Goal: Task Accomplishment & Management: Use online tool/utility

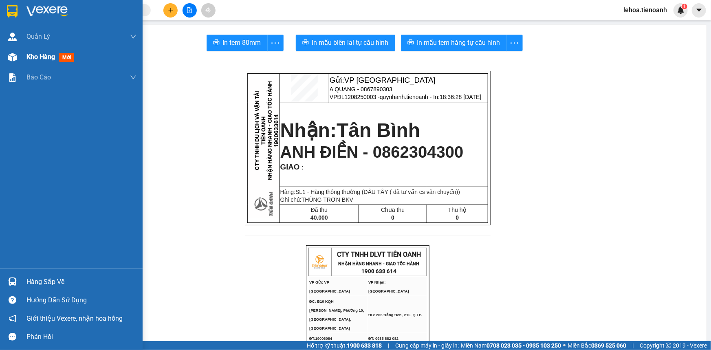
drag, startPoint x: 41, startPoint y: 57, endPoint x: 69, endPoint y: 66, distance: 30.0
click at [43, 57] on span "Kho hàng" at bounding box center [40, 57] width 29 height 8
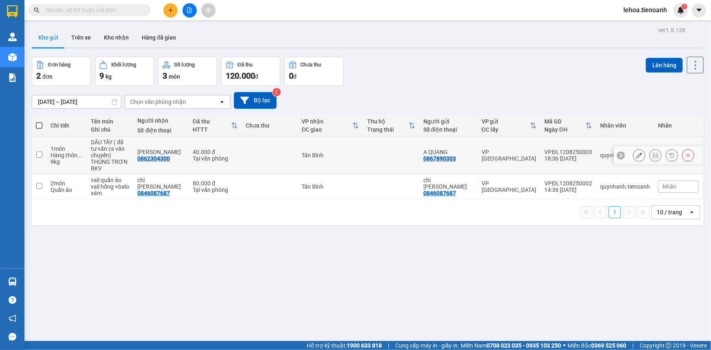
click at [36, 156] on input "checkbox" at bounding box center [39, 154] width 6 height 6
checkbox input "true"
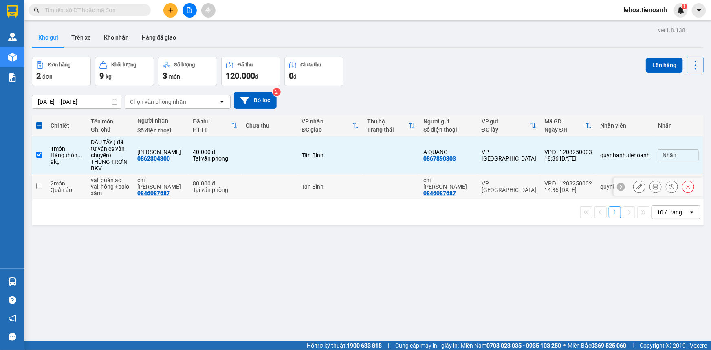
click at [37, 182] on td at bounding box center [39, 186] width 15 height 25
checkbox input "true"
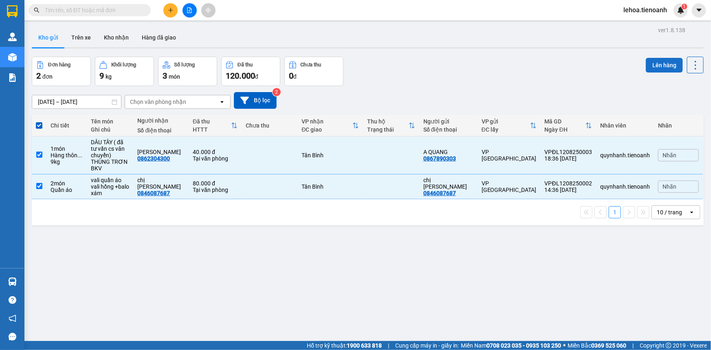
click at [660, 69] on button "Lên hàng" at bounding box center [663, 65] width 37 height 15
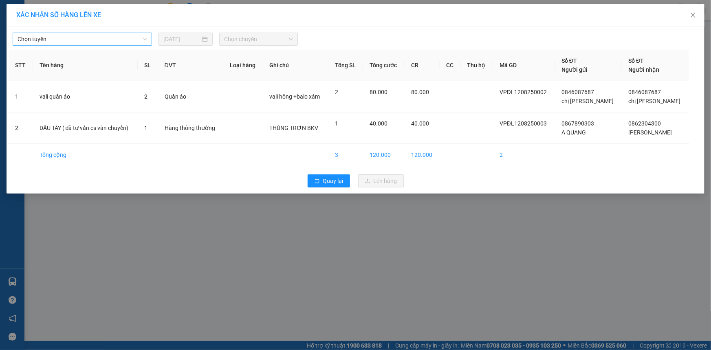
click at [78, 36] on span "Chọn tuyến" at bounding box center [82, 39] width 129 height 12
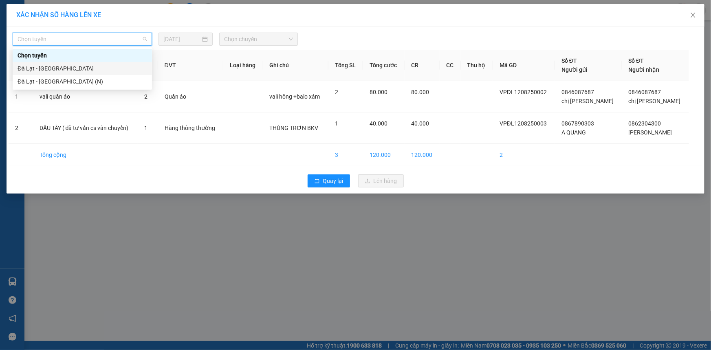
click at [51, 68] on div "Đà Lạt - [GEOGRAPHIC_DATA]" at bounding box center [82, 68] width 129 height 9
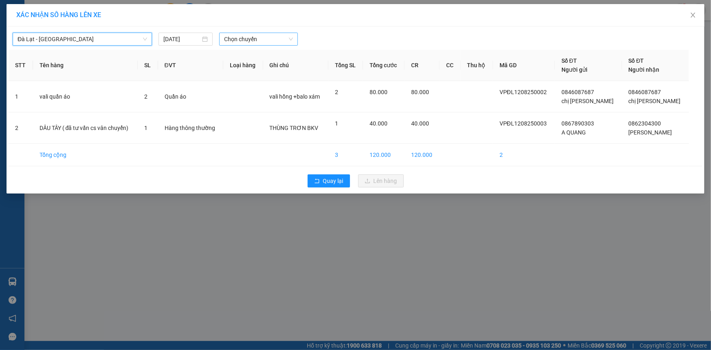
click at [273, 33] on span "Chọn chuyến" at bounding box center [258, 39] width 69 height 12
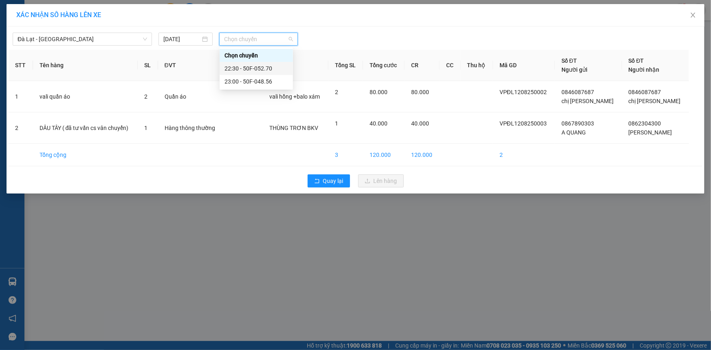
click at [270, 68] on div "22:30 - 50F-052.70" at bounding box center [256, 68] width 64 height 9
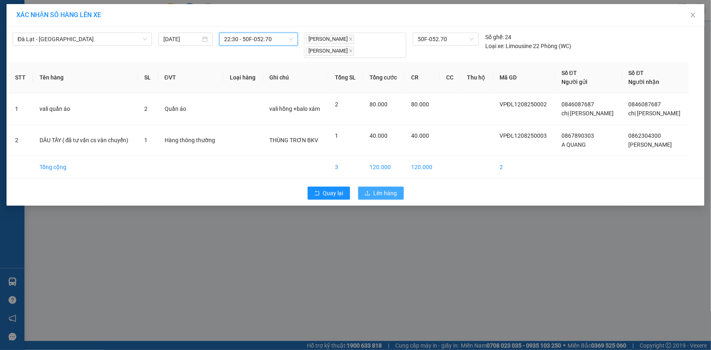
click at [382, 189] on span "Lên hàng" at bounding box center [385, 193] width 24 height 9
